Goal: Navigation & Orientation: Go to known website

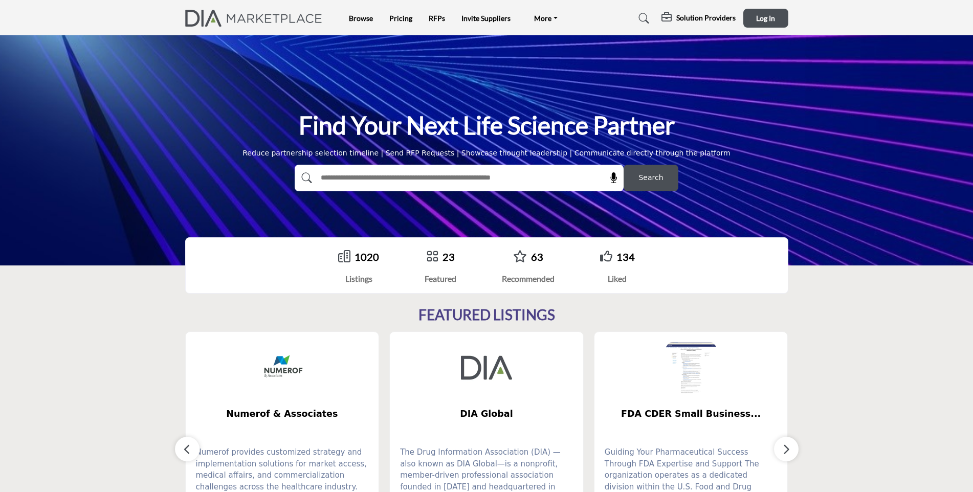
click at [270, 20] on img at bounding box center [256, 18] width 143 height 17
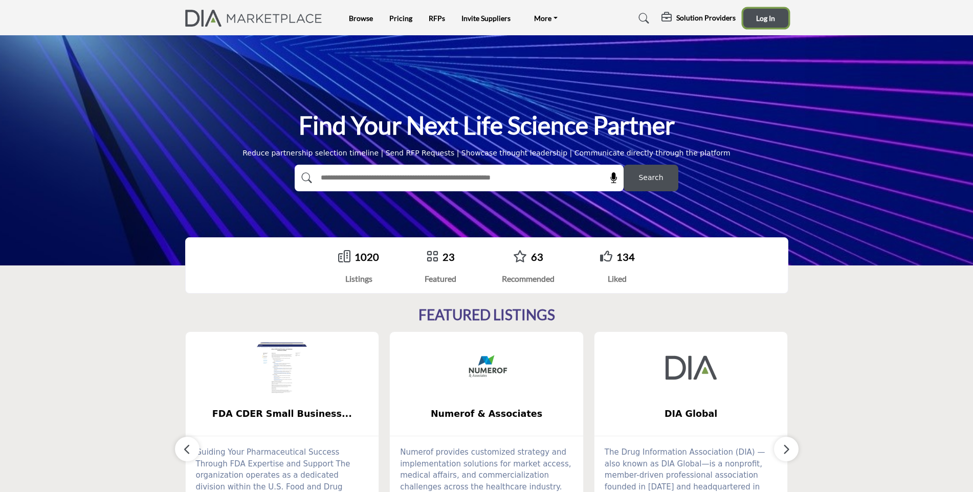
click at [766, 17] on span "Log In" at bounding box center [765, 18] width 19 height 9
